Goal: Information Seeking & Learning: Learn about a topic

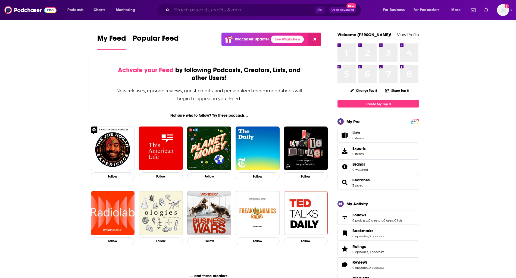
drag, startPoint x: 209, startPoint y: 9, endPoint x: 206, endPoint y: 10, distance: 3.1
click at [209, 9] on input "Search podcasts, credits, & more..." at bounding box center [243, 10] width 143 height 9
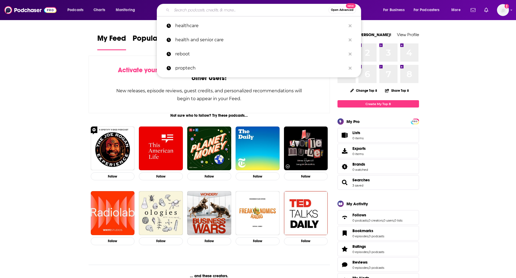
type input "v"
paste input "WFIR News Express"
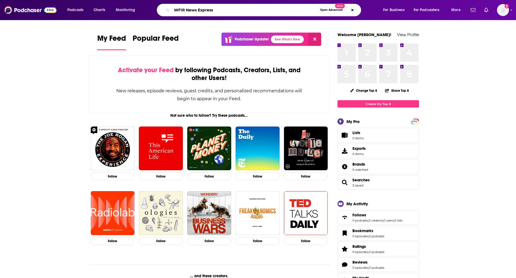
type input "WFIR News Express"
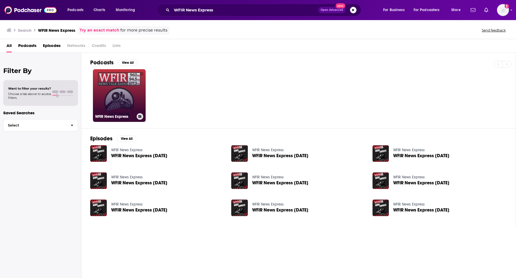
click at [130, 90] on link "0 WFIR News Express" at bounding box center [119, 95] width 53 height 53
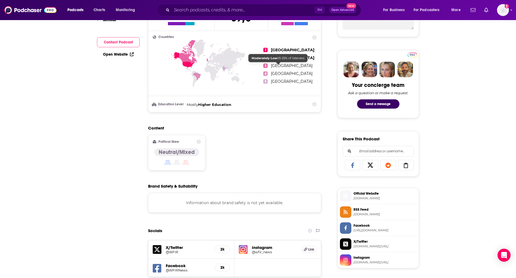
scroll to position [57, 0]
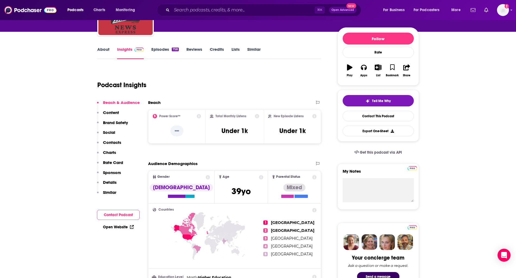
click at [226, 132] on h3 "Under 1k" at bounding box center [234, 131] width 26 height 8
click at [256, 116] on icon at bounding box center [257, 116] width 4 height 4
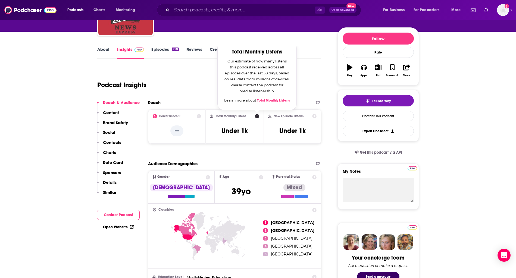
click at [256, 116] on icon at bounding box center [257, 116] width 4 height 4
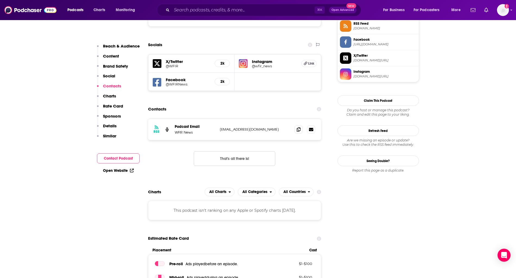
scroll to position [421, 0]
